Goal: Communication & Community: Answer question/provide support

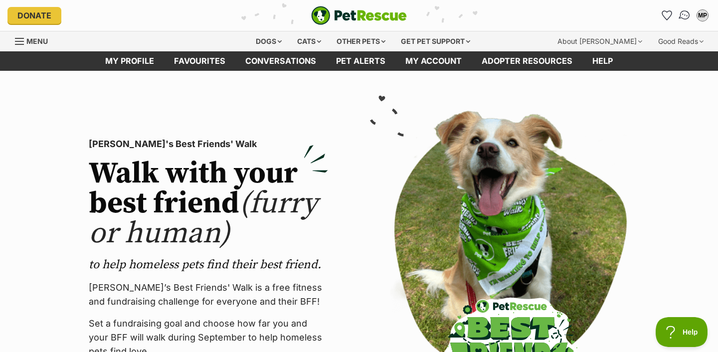
click at [682, 13] on img "Conversations" at bounding box center [684, 15] width 13 height 13
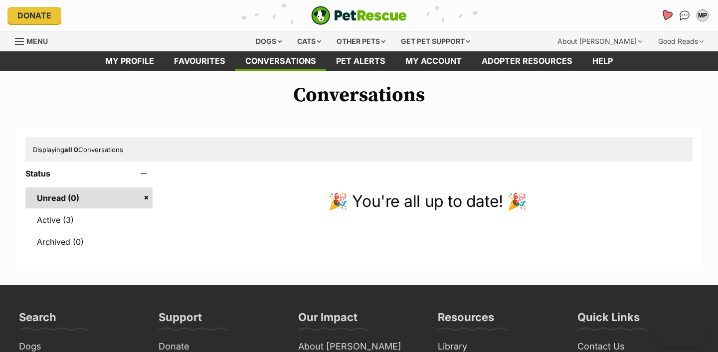
click at [662, 16] on icon "Favourites" at bounding box center [666, 15] width 13 height 13
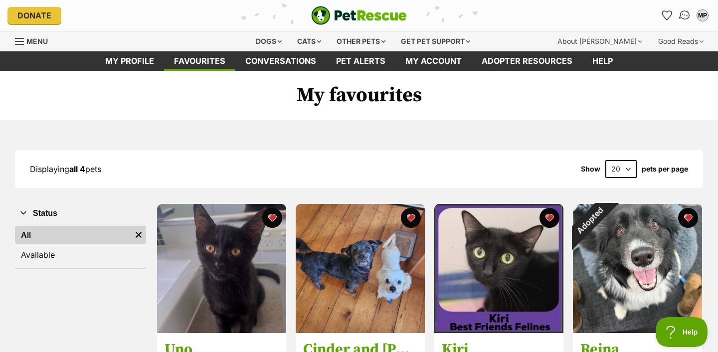
click at [684, 12] on img "Conversations" at bounding box center [684, 15] width 13 height 13
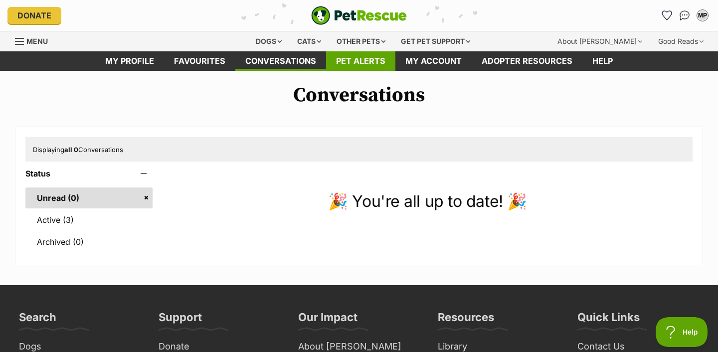
click at [352, 55] on link "Pet alerts" at bounding box center [360, 60] width 69 height 19
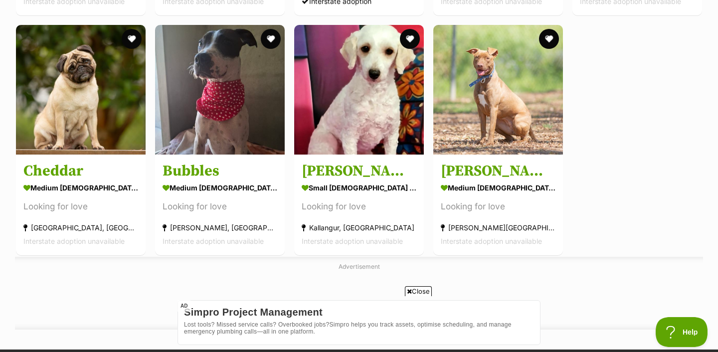
scroll to position [422, 0]
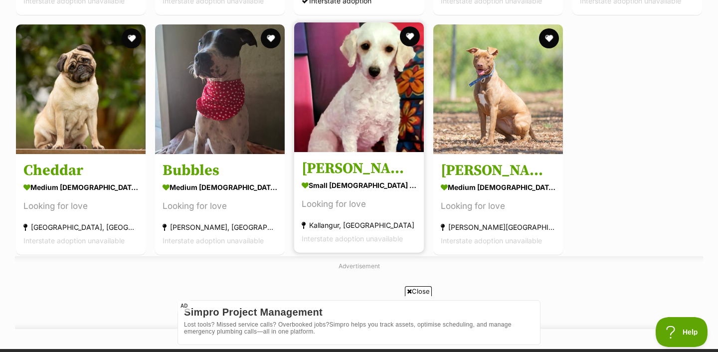
click at [389, 105] on img at bounding box center [359, 87] width 130 height 130
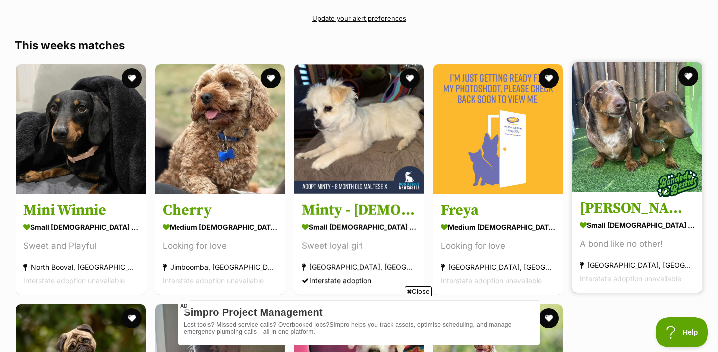
scroll to position [0, 0]
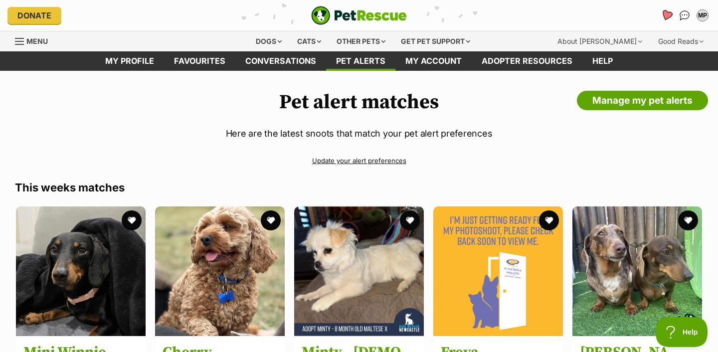
click at [665, 14] on icon "Favourites" at bounding box center [666, 14] width 12 height 11
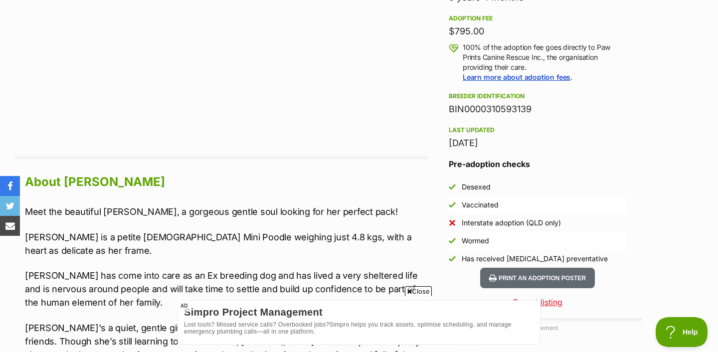
scroll to position [712, 0]
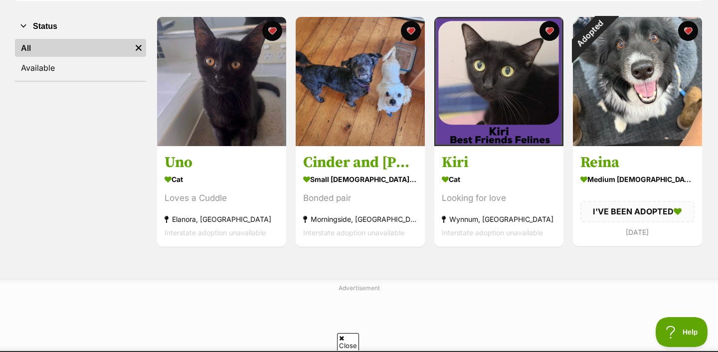
scroll to position [189, 0]
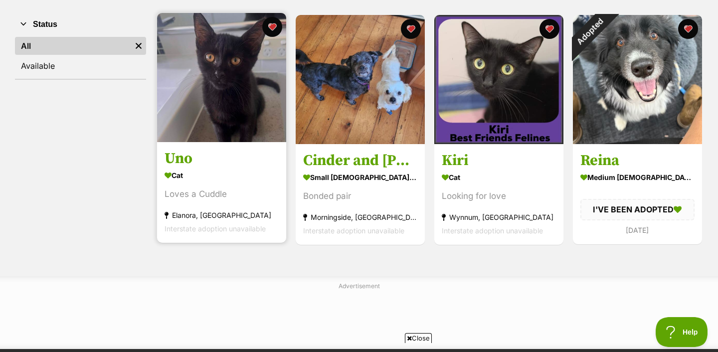
click at [227, 153] on h3 "Uno" at bounding box center [221, 159] width 114 height 19
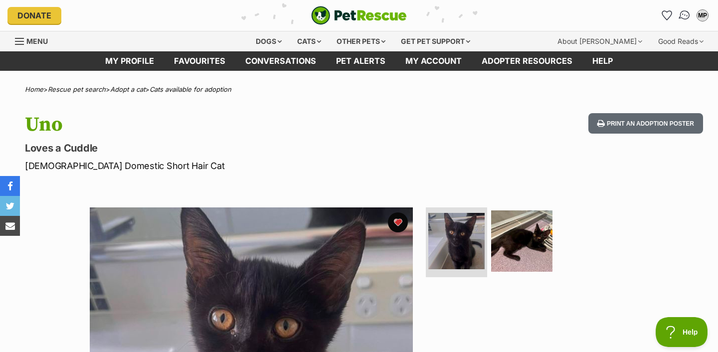
click at [687, 13] on img "Conversations" at bounding box center [684, 15] width 13 height 13
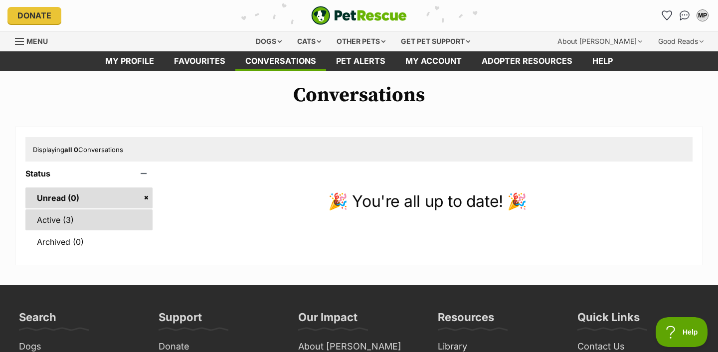
click at [117, 215] on link "Active (3)" at bounding box center [88, 219] width 127 height 21
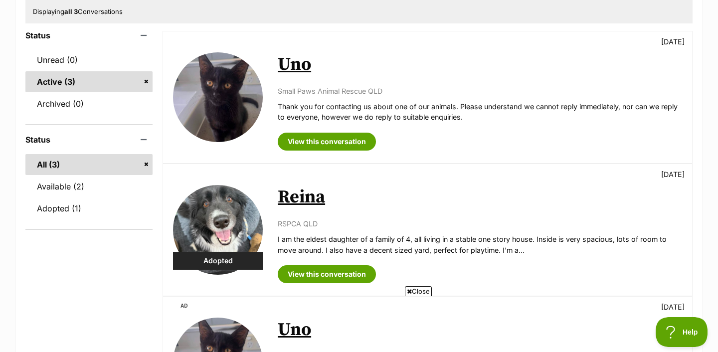
scroll to position [137, 0]
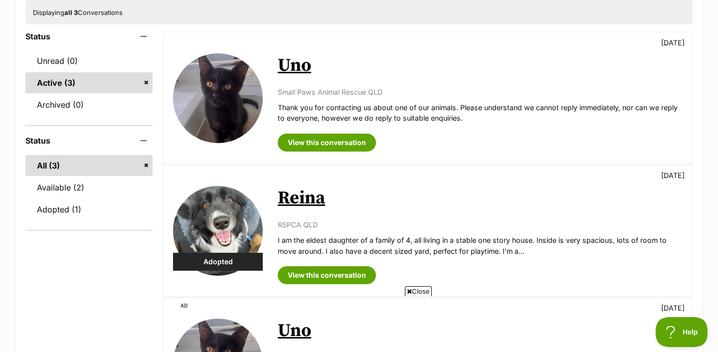
click at [234, 94] on img at bounding box center [218, 98] width 90 height 90
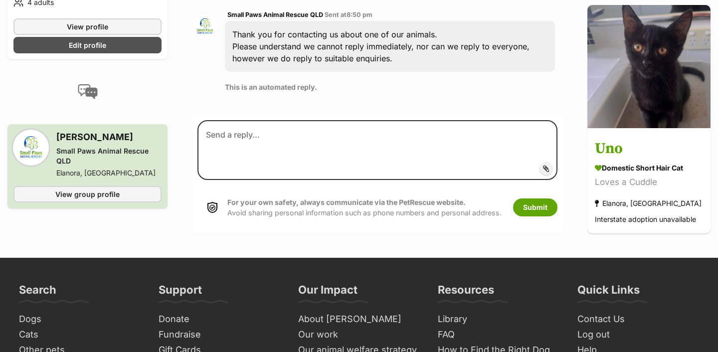
scroll to position [341, 0]
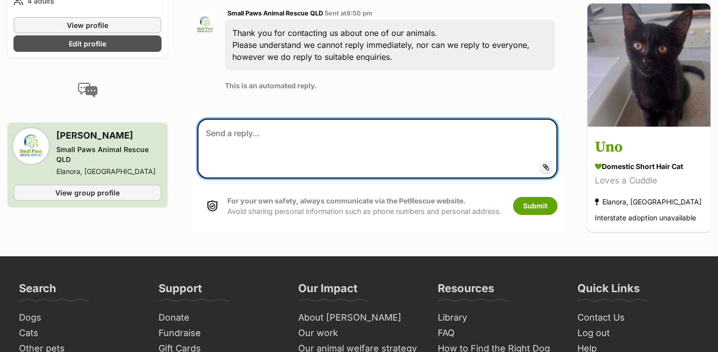
click at [463, 130] on textarea at bounding box center [377, 149] width 360 height 60
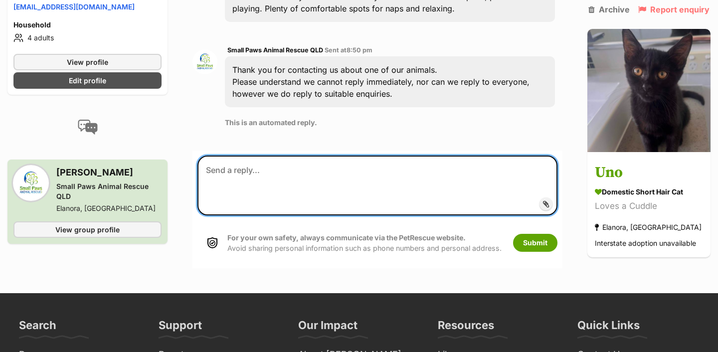
scroll to position [304, 0]
